Goal: Task Accomplishment & Management: Use online tool/utility

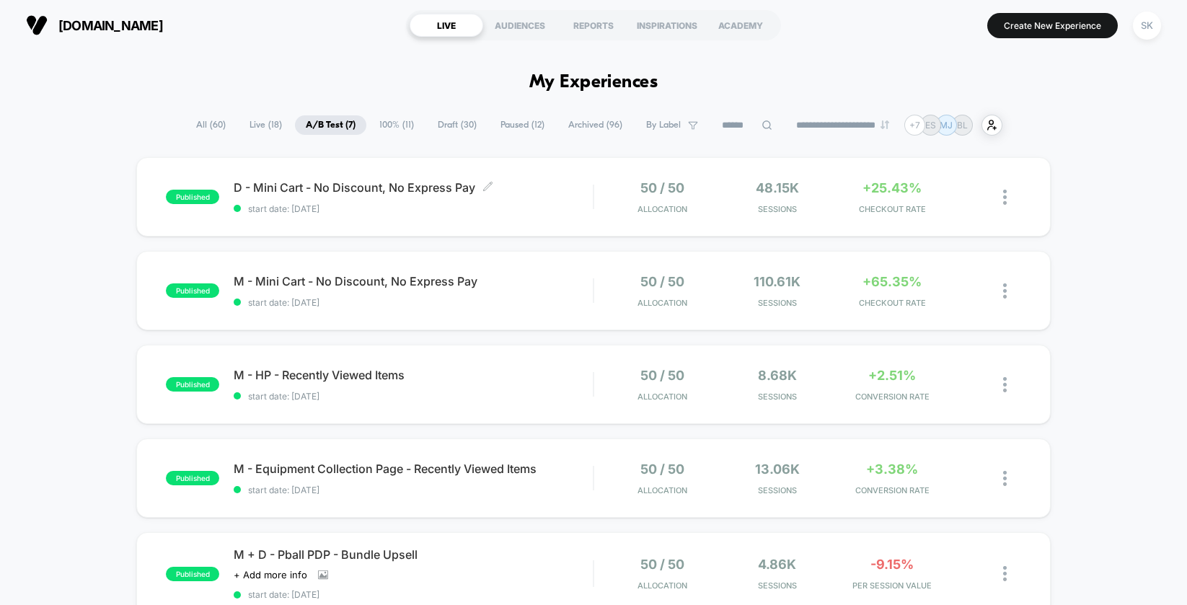
click at [562, 193] on span "D - Mini Cart - No Discount, No Express Pay Click to edit experience details" at bounding box center [413, 187] width 359 height 14
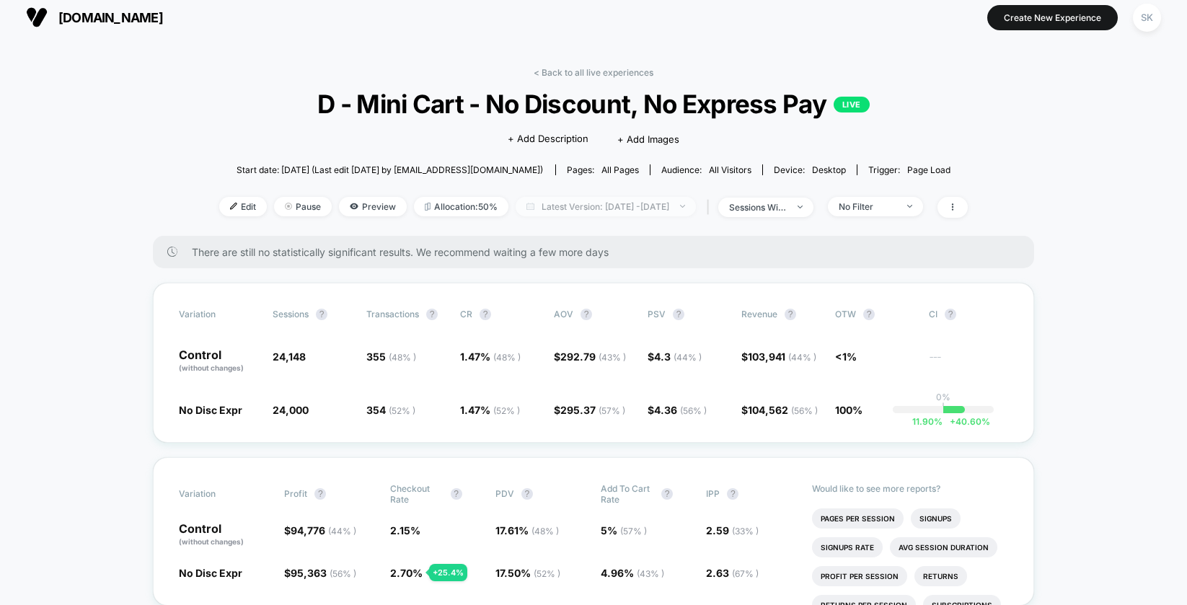
click at [580, 208] on span "Latest Version: [DATE] - [DATE]" at bounding box center [606, 206] width 180 height 19
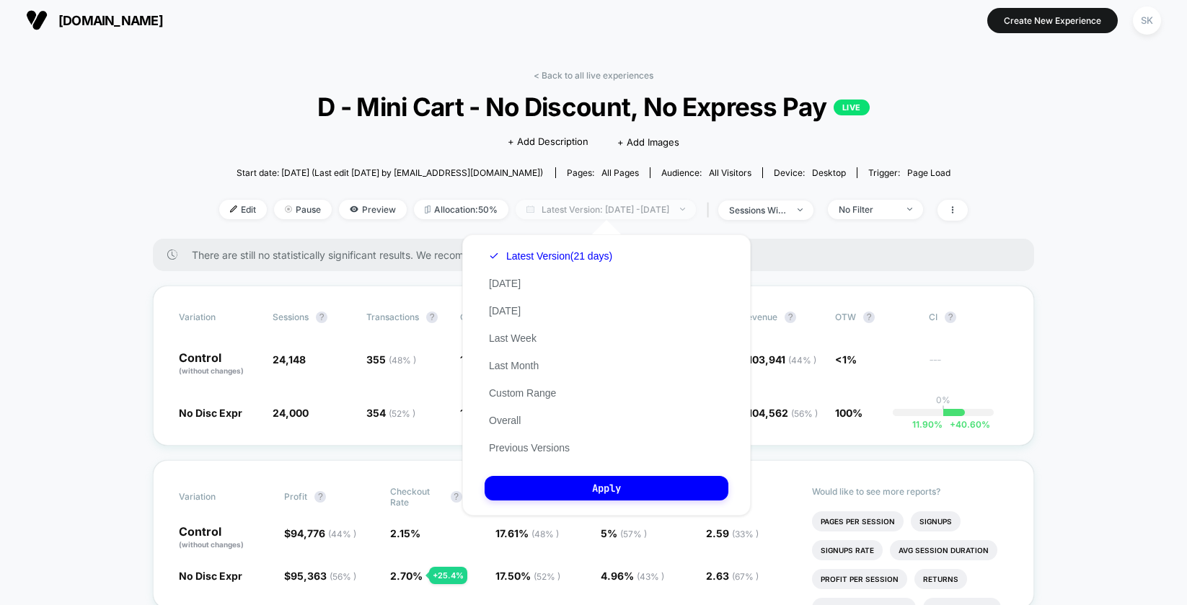
scroll to position [4, 0]
click at [510, 334] on button "Last Week" at bounding box center [513, 338] width 56 height 13
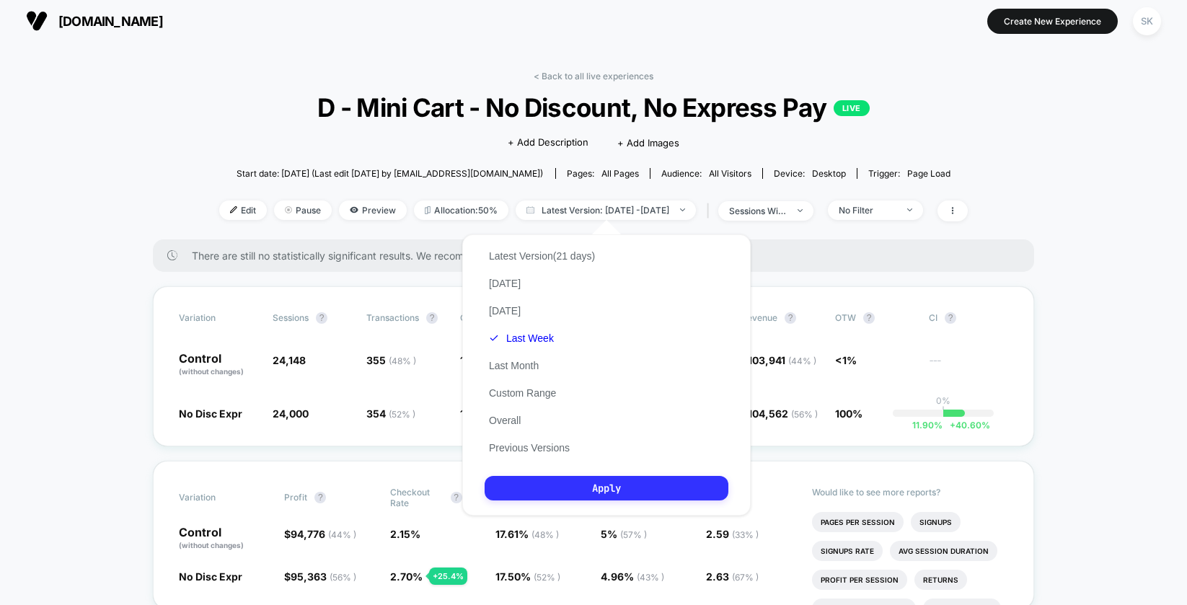
click at [627, 480] on button "Apply" at bounding box center [607, 488] width 244 height 25
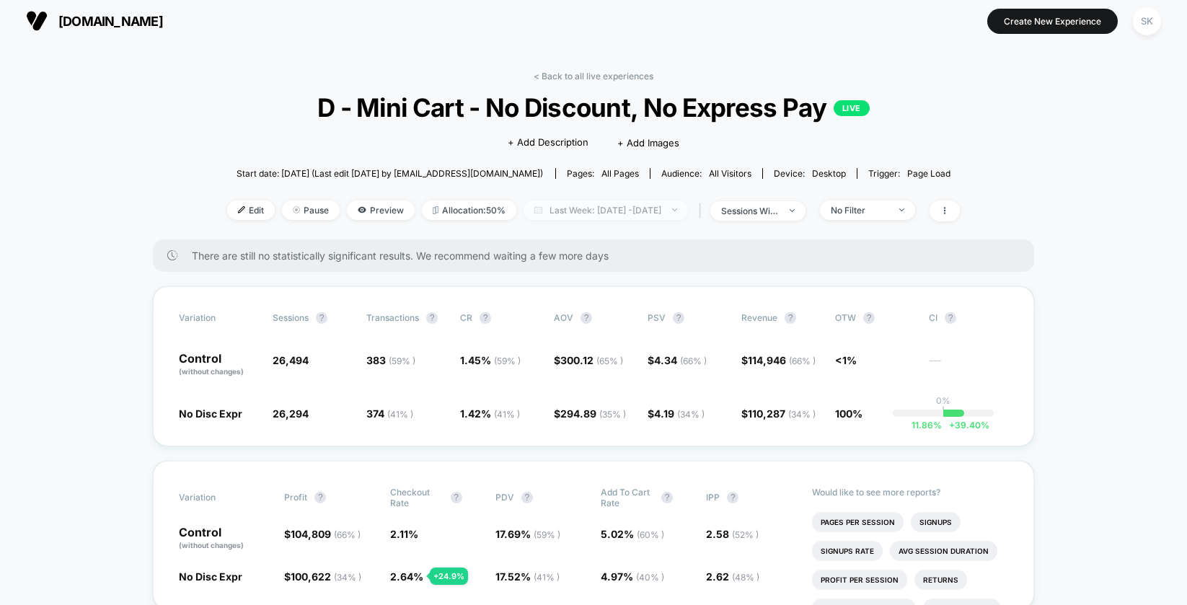
click at [627, 203] on span "Last Week: [DATE] - [DATE]" at bounding box center [605, 209] width 164 height 19
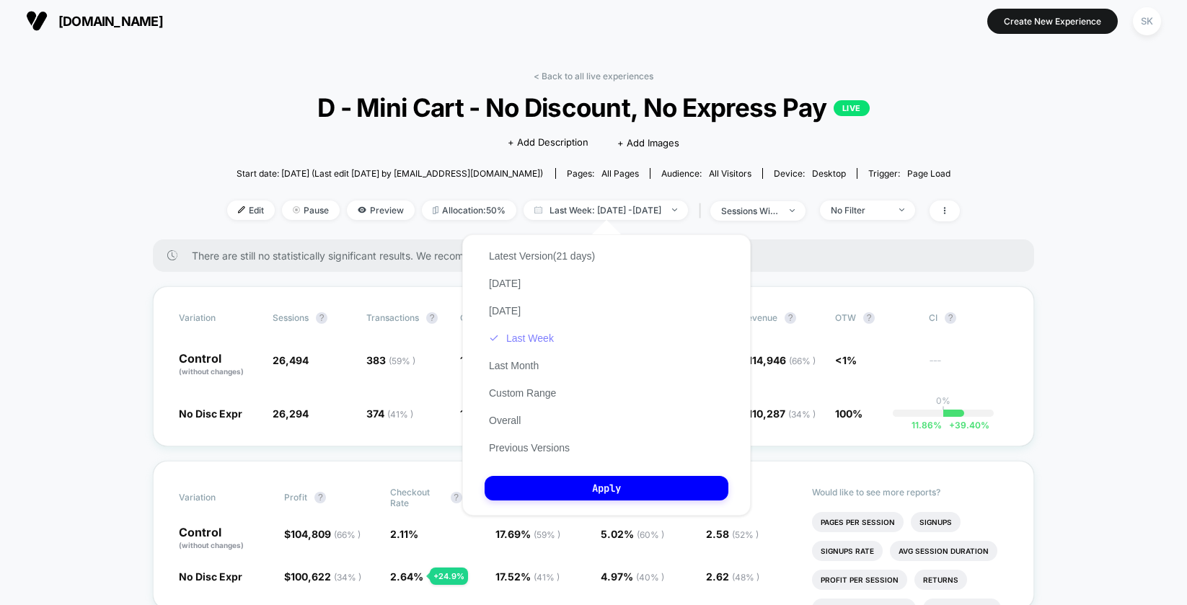
click at [519, 340] on button "Last Week" at bounding box center [522, 338] width 74 height 13
click at [526, 395] on button "Custom Range" at bounding box center [523, 392] width 76 height 13
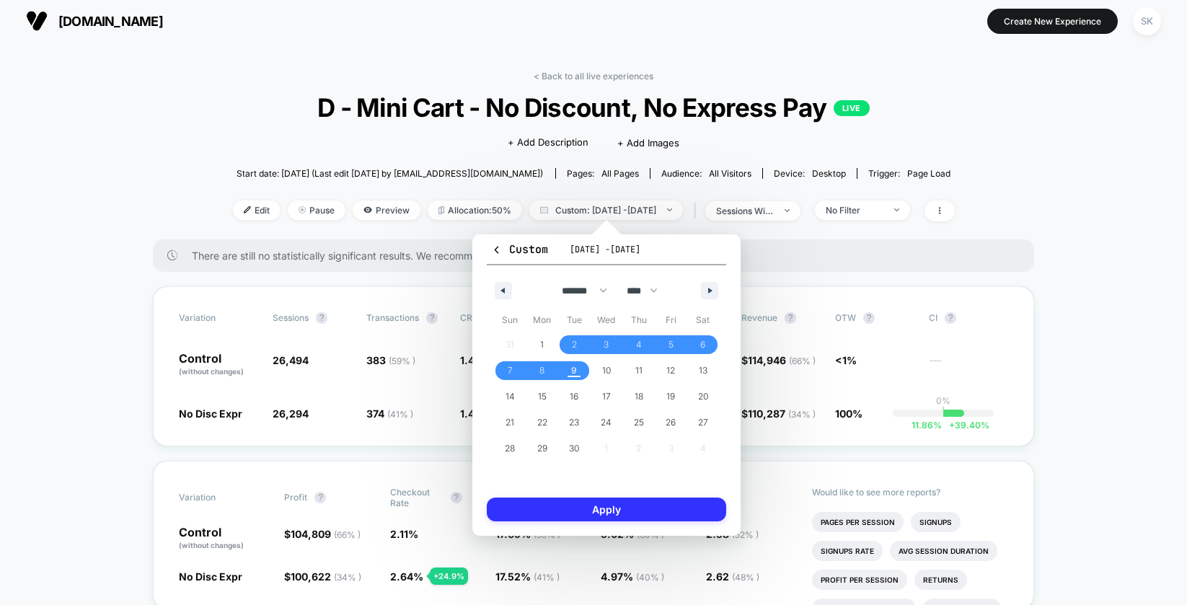
click at [595, 510] on button "Apply" at bounding box center [606, 510] width 239 height 24
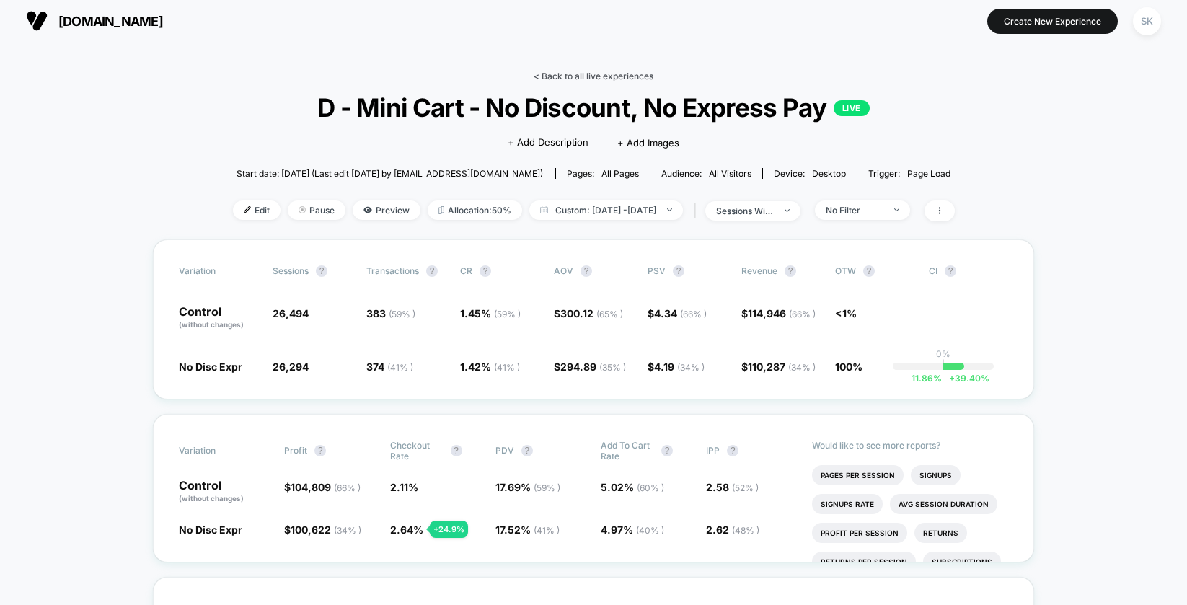
click at [580, 71] on link "< Back to all live experiences" at bounding box center [594, 76] width 120 height 11
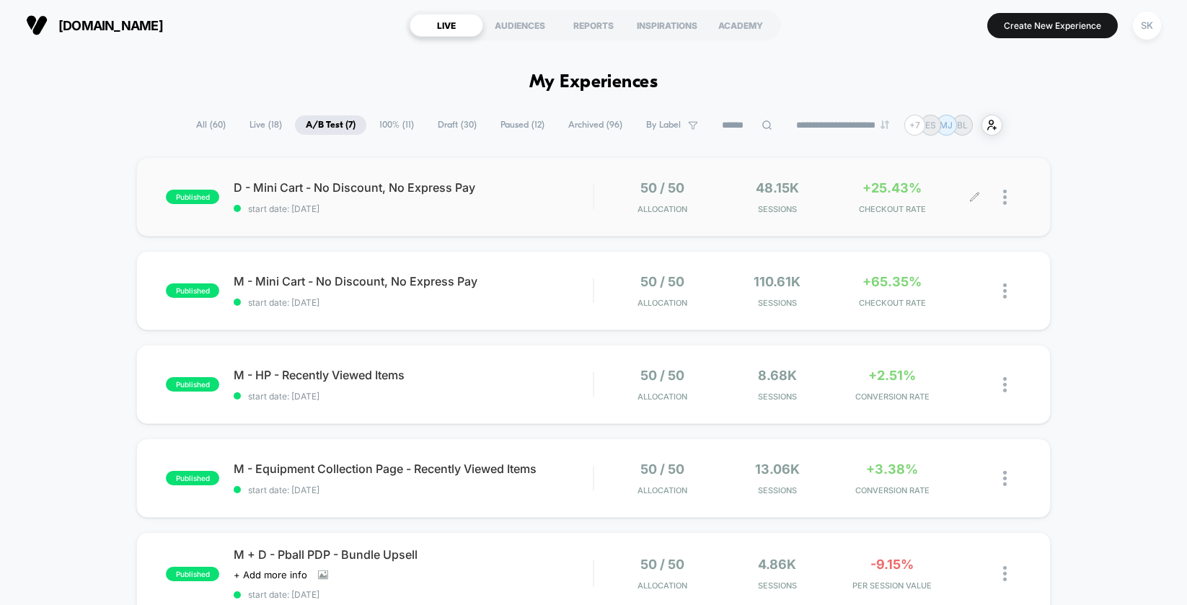
click at [971, 198] on icon at bounding box center [974, 197] width 11 height 11
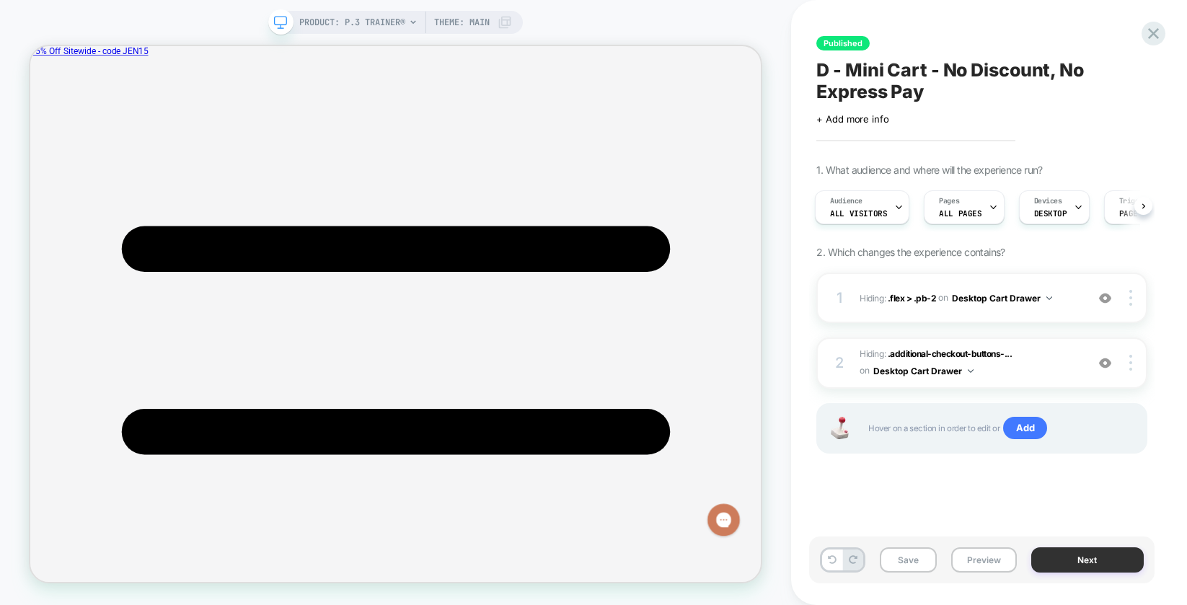
click at [1087, 563] on button "Next" at bounding box center [1087, 559] width 112 height 25
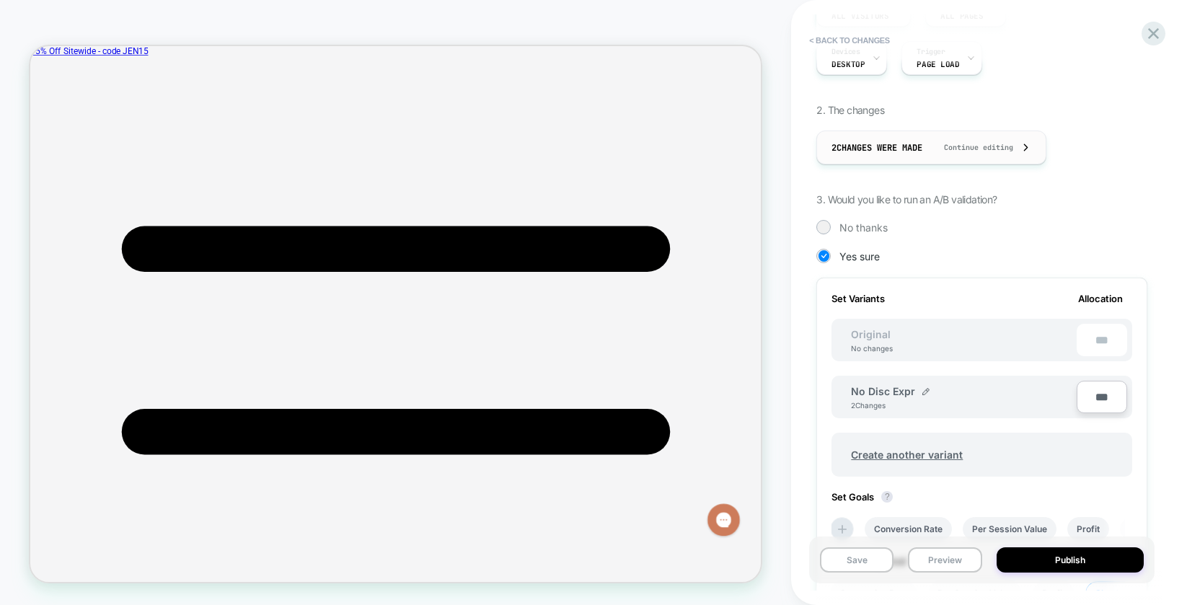
scroll to position [211, 0]
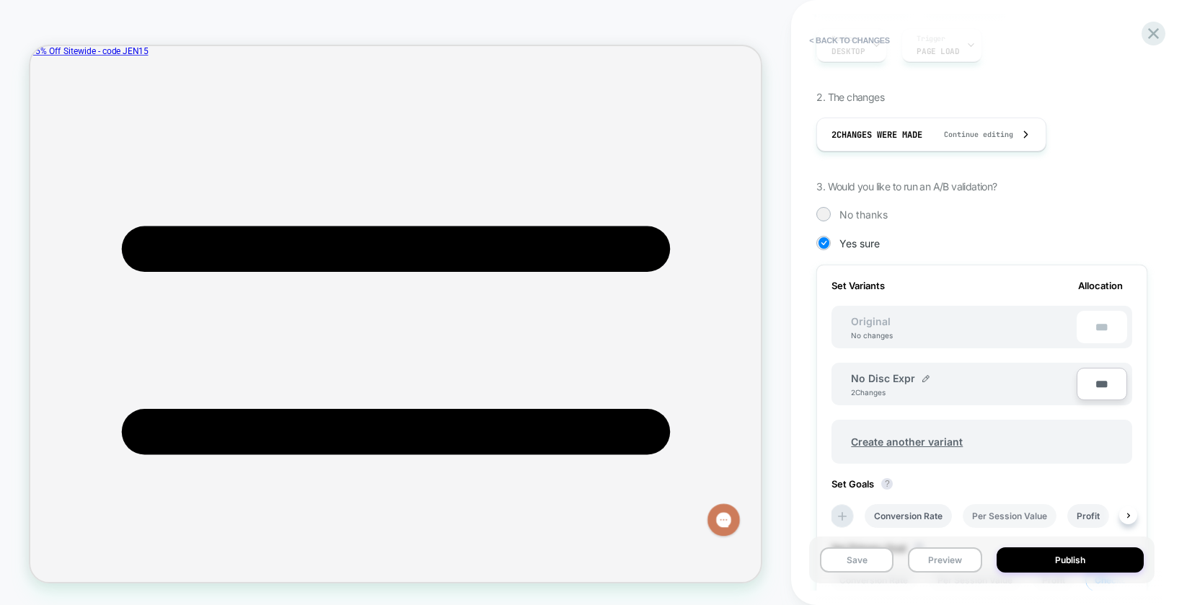
click at [989, 513] on li "Per Session Value" at bounding box center [1010, 516] width 94 height 24
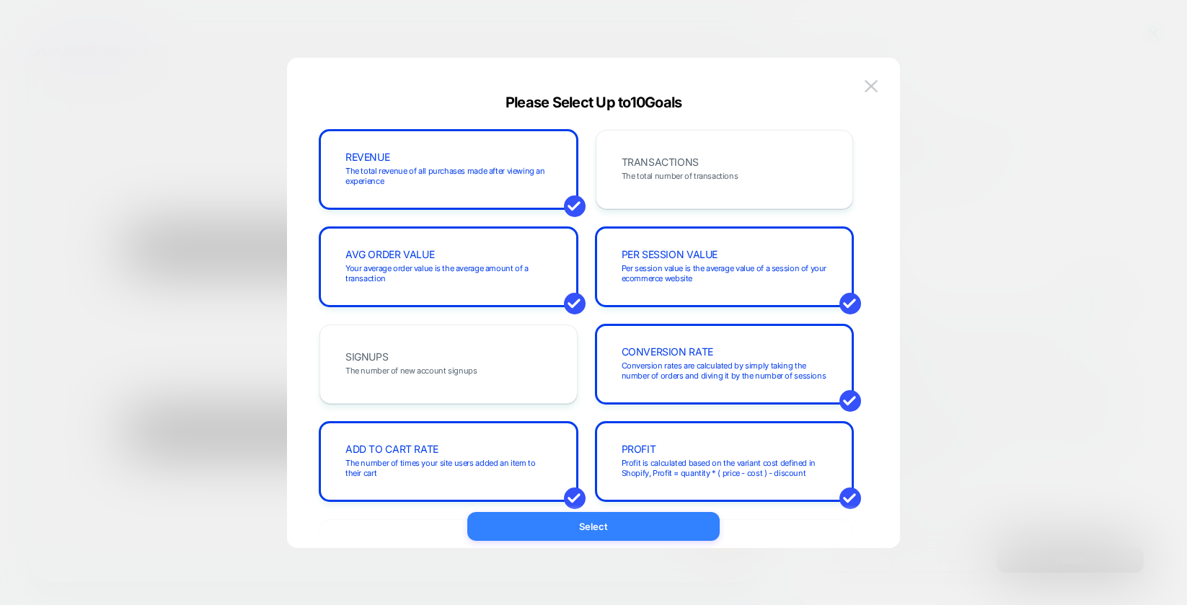
click at [601, 526] on button "Select" at bounding box center [593, 526] width 252 height 29
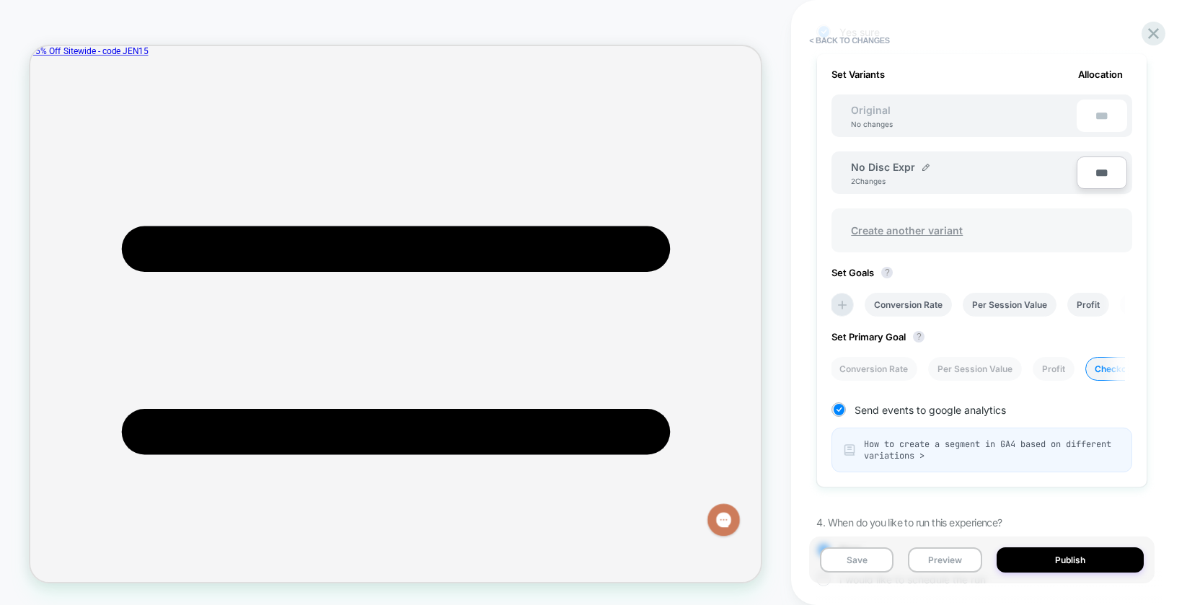
scroll to position [426, 0]
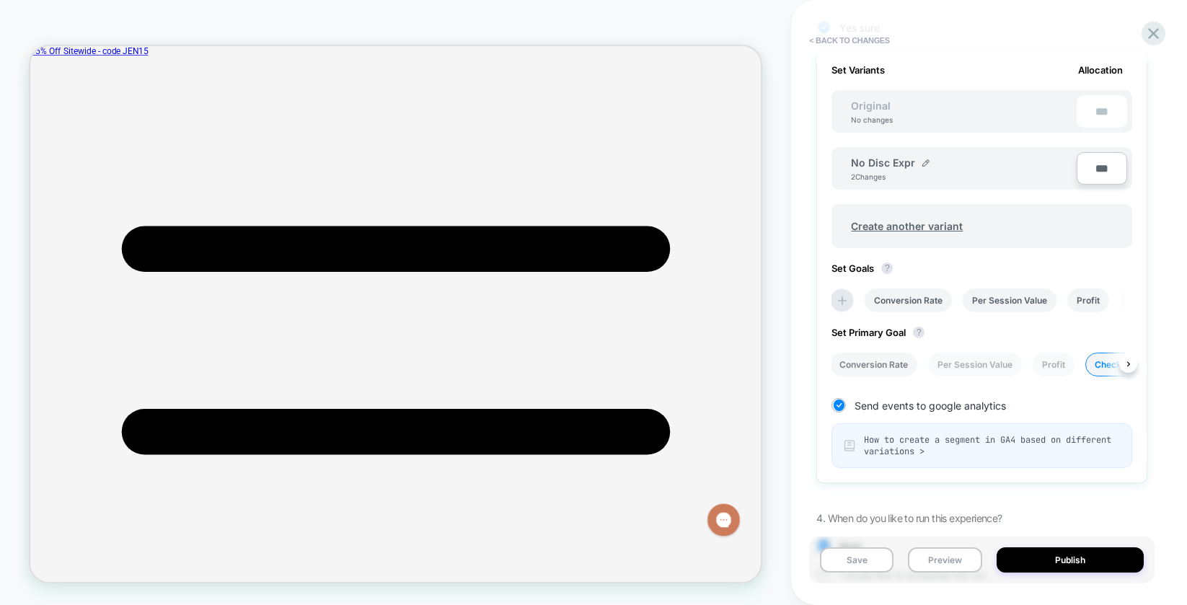
click at [873, 357] on li "Conversion Rate" at bounding box center [873, 365] width 87 height 24
click at [991, 354] on li "Per Session Value" at bounding box center [976, 365] width 94 height 24
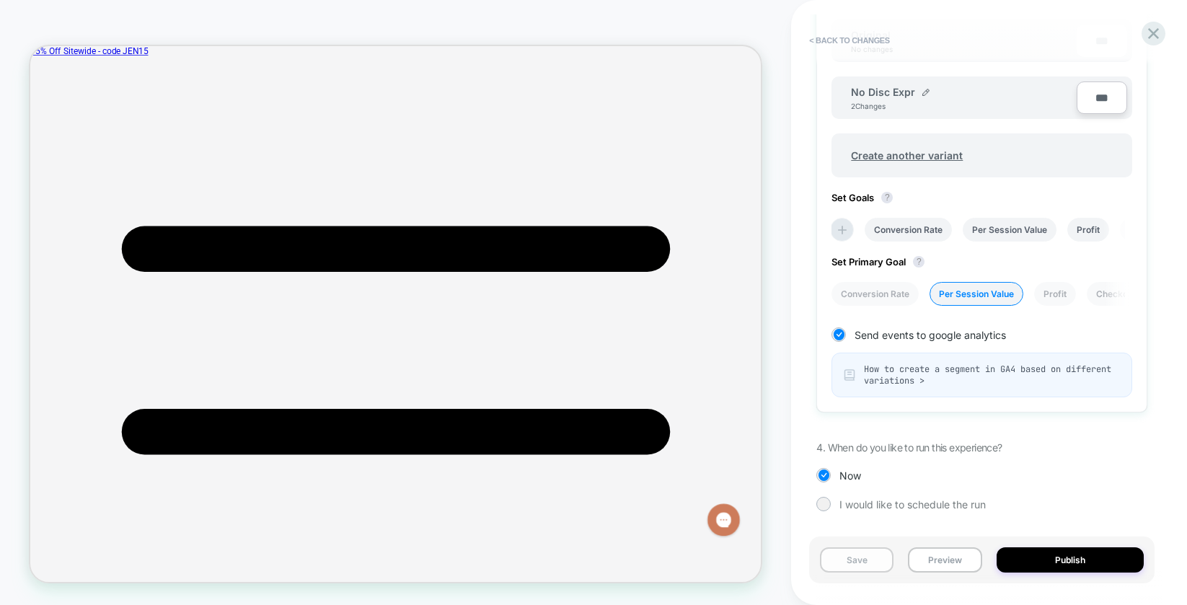
click at [859, 564] on button "Save" at bounding box center [857, 559] width 74 height 25
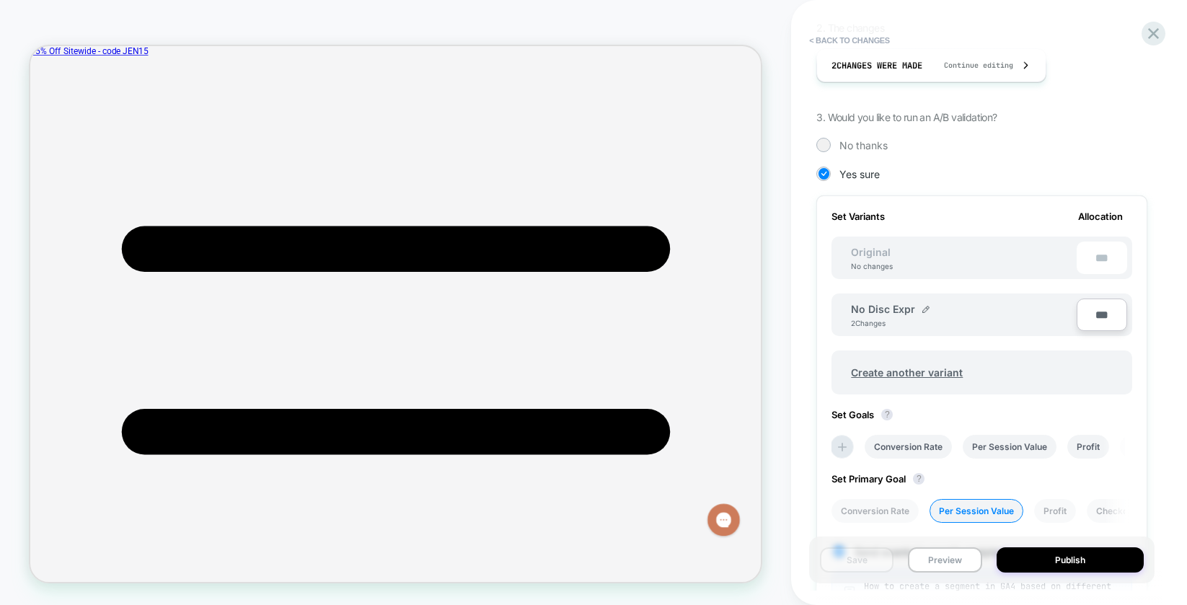
scroll to position [0, 0]
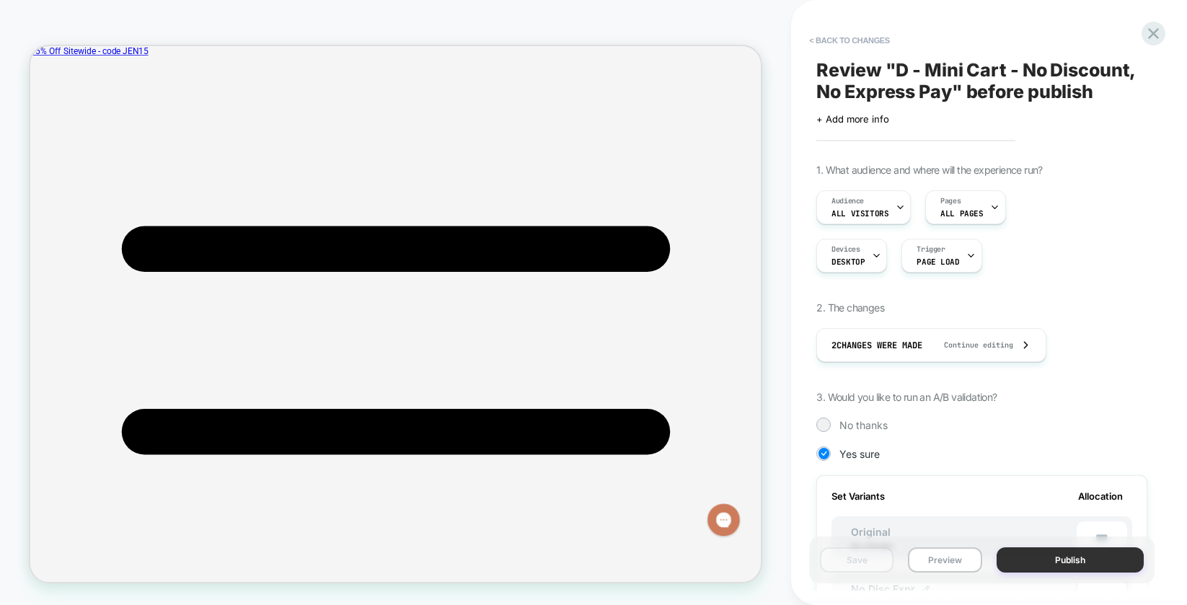
click at [1044, 567] on button "Publish" at bounding box center [1069, 559] width 147 height 25
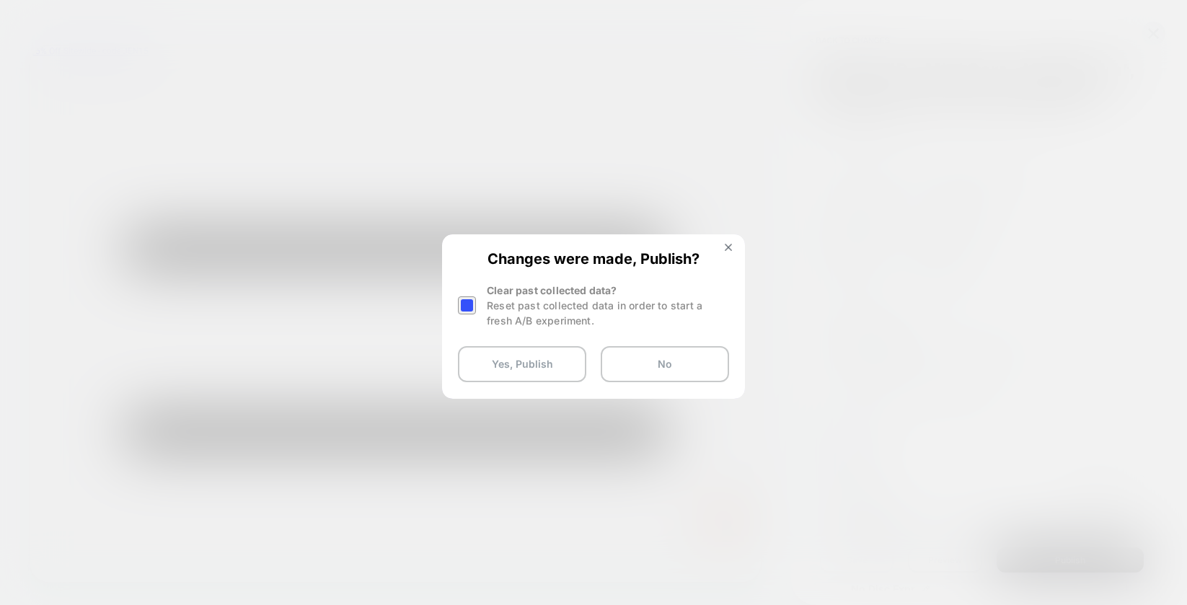
click at [461, 300] on div at bounding box center [467, 305] width 18 height 18
click at [523, 373] on button "Yes, Publish" at bounding box center [522, 364] width 128 height 36
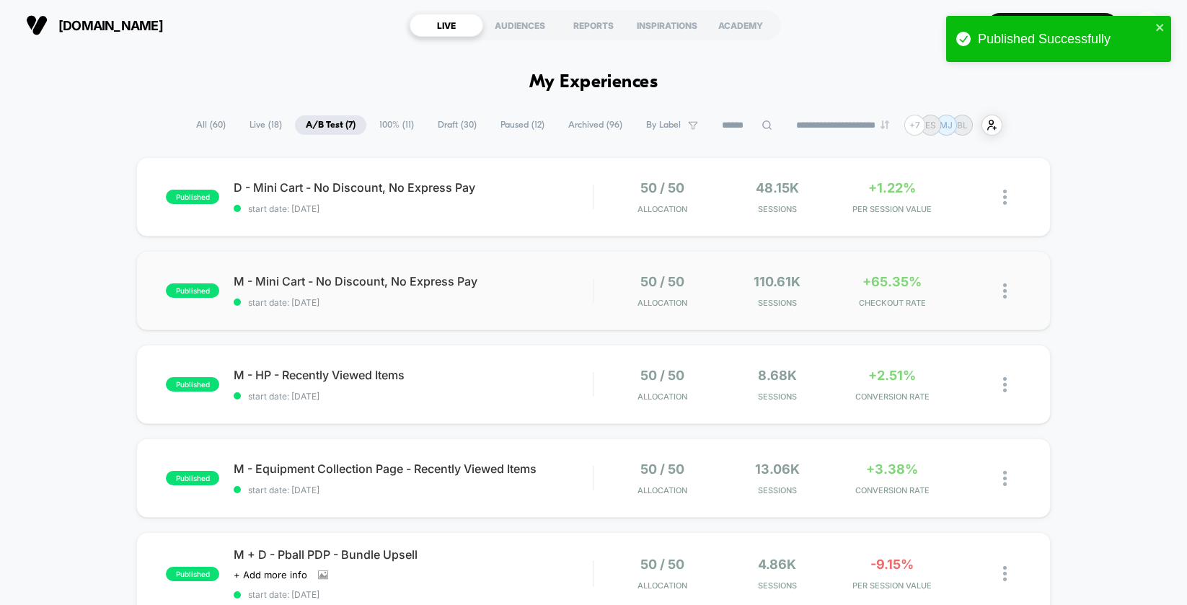
click at [539, 317] on div "published M - Mini Cart - No Discount, No Express Pay start date: [DATE] 50 / 5…" at bounding box center [593, 290] width 914 height 79
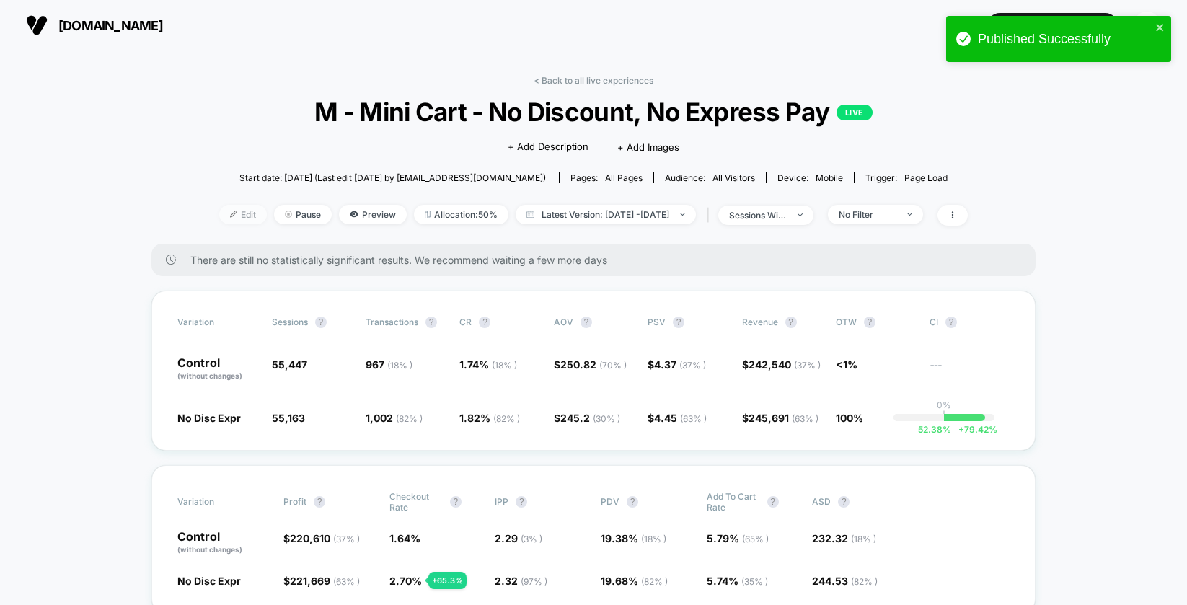
click at [229, 213] on span "Edit" at bounding box center [243, 214] width 48 height 19
